Goal: Obtain resource: Obtain resource

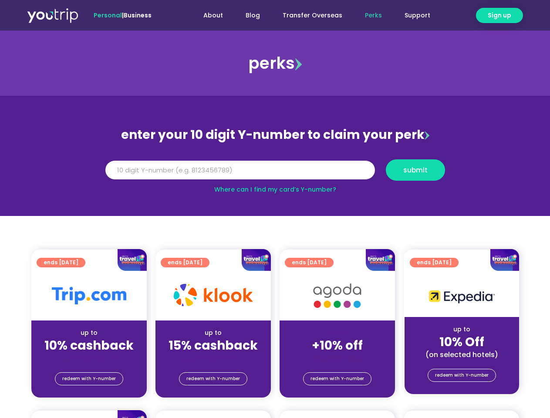
click at [275, 209] on section "enter your 10 digit Y-number to claim your perk Y Number submit Where can I fin…" at bounding box center [275, 156] width 550 height 120
click at [499, 15] on span "Sign up" at bounding box center [498, 15] width 23 height 9
click at [275, 170] on input "Y Number" at bounding box center [239, 170] width 269 height 19
click at [415, 170] on span "submit" at bounding box center [415, 170] width 24 height 7
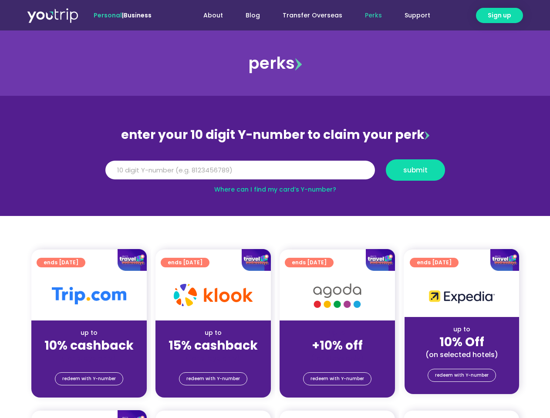
click at [415, 170] on span "submit" at bounding box center [415, 170] width 24 height 7
click at [89, 379] on span "redeem with Y-number" at bounding box center [89, 379] width 54 height 12
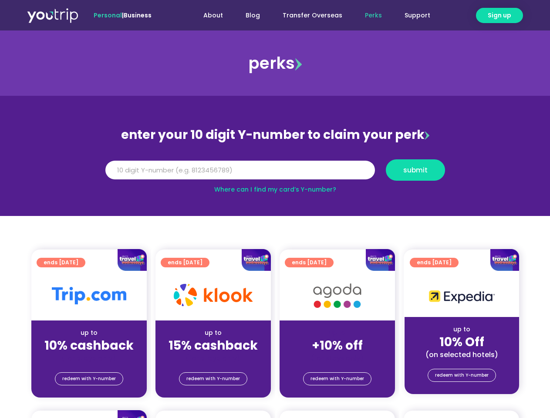
scroll to position [96, 0]
